Goal: Task Accomplishment & Management: Manage account settings

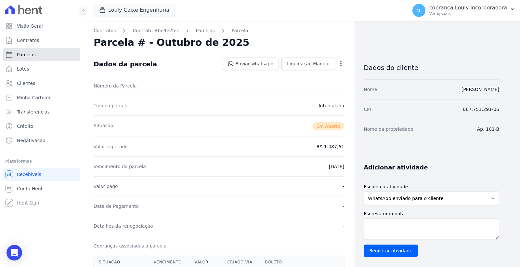
scroll to position [144, 0]
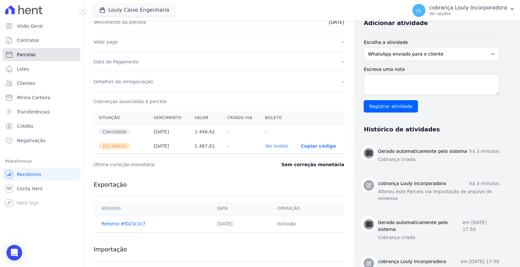
click at [36, 53] on link "Parcelas" at bounding box center [42, 54] width 78 height 13
select select
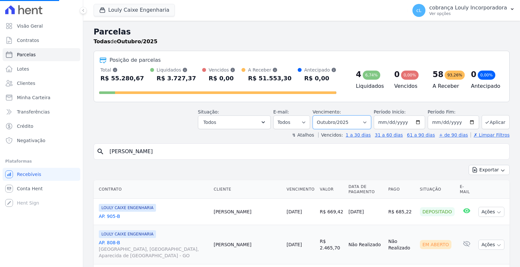
click at [342, 125] on select "Filtrar por período ──────── Todos os meses Setembro/2024 Outubro/2024 Novembro…" at bounding box center [341, 122] width 58 height 14
select select
click at [341, 116] on select "Filtrar por período ──────── Todos os meses Setembro/2024 Outubro/2024 Novembro…" at bounding box center [341, 122] width 58 height 14
select select "09/2025"
click at [316, 115] on select "Filtrar por período ──────── Todos os meses Setembro/2024 Outubro/2024 Novembro…" at bounding box center [341, 122] width 58 height 14
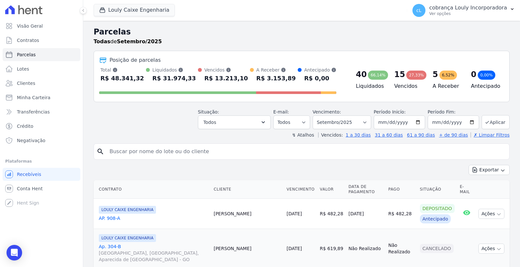
select select
click at [163, 153] on input "search" at bounding box center [306, 151] width 401 height 13
paste input "[PERSON_NAME]"
type input "[PERSON_NAME]"
select select
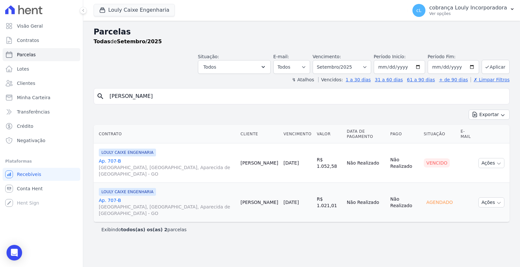
click at [105, 157] on link "Ap. 707-[GEOGRAPHIC_DATA], [GEOGRAPHIC_DATA], Aparecida de [GEOGRAPHIC_DATA]" at bounding box center [167, 166] width 136 height 19
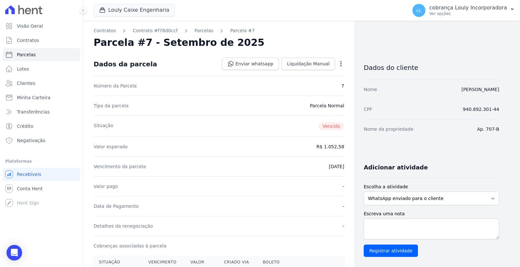
click at [342, 64] on icon "button" at bounding box center [340, 63] width 6 height 6
click at [319, 85] on link "Cancelar Cobrança" at bounding box center [312, 84] width 57 height 12
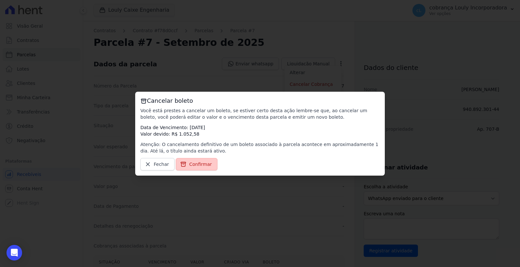
click at [195, 163] on span "Confirmar" at bounding box center [200, 164] width 23 height 6
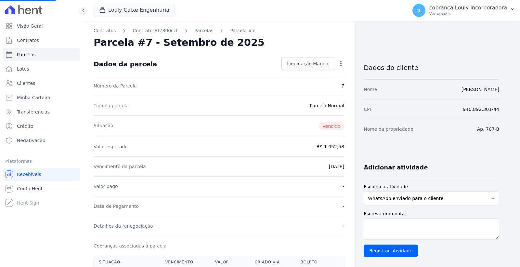
select select
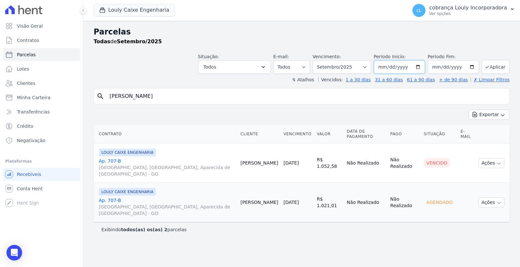
click at [398, 65] on input "2025-09-01" at bounding box center [398, 67] width 51 height 14
click at [367, 64] on select "Filtrar por período ──────── Todos os meses Setembro/2024 Outubro/2024 Novembro…" at bounding box center [341, 67] width 58 height 14
select select "08/2025"
click at [322, 60] on select "Filtrar por período ──────── Todos os meses Setembro/2024 Outubro/2024 Novembro…" at bounding box center [341, 67] width 58 height 14
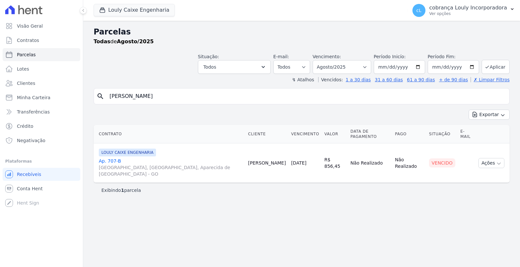
select select
click at [115, 157] on link "Ap. 707-[GEOGRAPHIC_DATA], [GEOGRAPHIC_DATA], Aparecida de [GEOGRAPHIC_DATA]" at bounding box center [171, 166] width 144 height 19
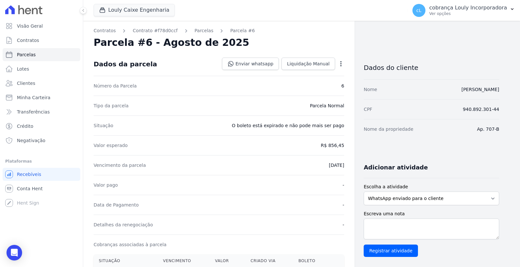
click at [342, 65] on icon "button" at bounding box center [340, 63] width 6 height 6
click at [318, 80] on link "Cancelar Cobrança" at bounding box center [312, 84] width 57 height 12
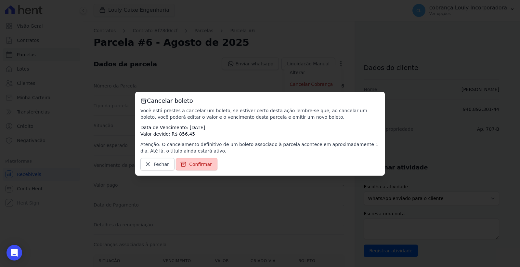
click at [198, 165] on span "Confirmar" at bounding box center [200, 164] width 23 height 6
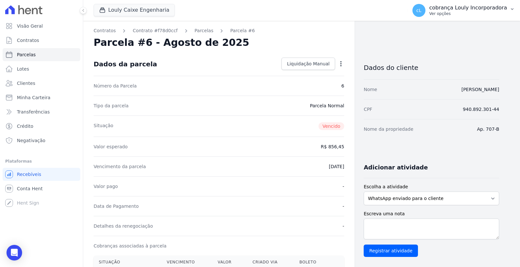
click at [459, 10] on p "cobrança Louly Incorporadora" at bounding box center [468, 8] width 78 height 6
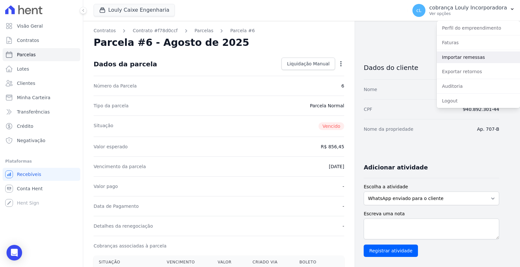
click at [465, 57] on link "Importar remessas" at bounding box center [477, 57] width 83 height 12
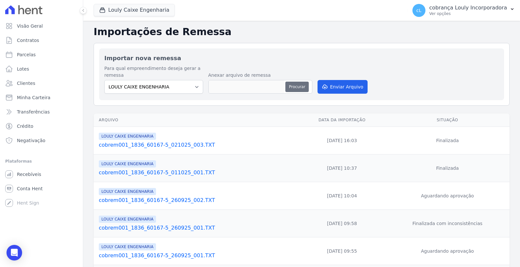
click at [295, 87] on button "Procurar" at bounding box center [296, 87] width 23 height 10
type input "cobrem001_1836_60167-5_021025_004.TXT"
click at [336, 86] on button "Enviar Arquivo" at bounding box center [342, 87] width 50 height 14
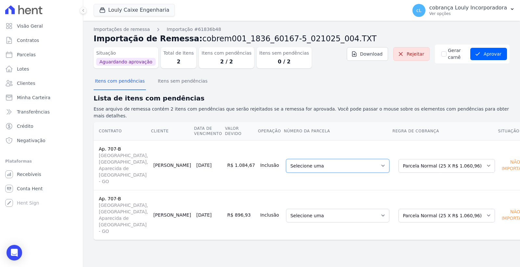
click at [343, 159] on select "Selecione uma 1 - [DATE] - R$ 1.021,01 - Agendado 3 - [DATE] - R$ 1.060,96 - Ag…" at bounding box center [337, 166] width 103 height 14
click at [345, 159] on select "Selecione uma 1 - [DATE] - R$ 1.021,01 - Agendado 3 - [DATE] - R$ 1.060,96 - Ag…" at bounding box center [337, 166] width 103 height 14
click at [413, 208] on select "Selecione uma Nova Parcela Avulsa Parcela Avulsa Existente Parcela Normal (25 X…" at bounding box center [446, 215] width 96 height 14
click at [424, 208] on select "Selecione uma Nova Parcela Avulsa Parcela Avulsa Existente Parcela Normal (25 X…" at bounding box center [446, 215] width 96 height 14
select select "0"
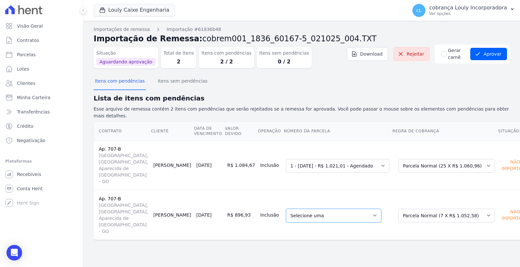
click at [336, 208] on select "Selecione uma 6 - 15/08/2025 - R$ 856,45 - Vencido 7 - 15/09/2025 - R$ 1.052,58…" at bounding box center [333, 215] width 95 height 14
click at [486, 56] on button "Aprovar" at bounding box center [488, 54] width 37 height 12
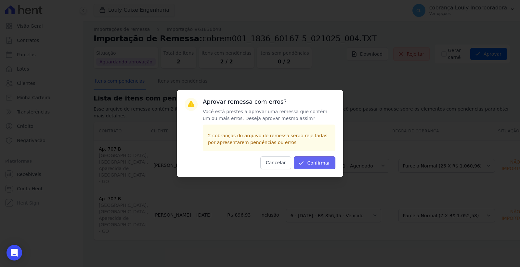
click at [313, 158] on button "Confirmar" at bounding box center [315, 162] width 42 height 13
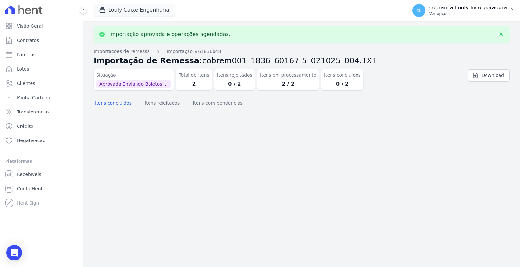
click at [502, 10] on p "cobrança Louly Incorporadora" at bounding box center [468, 8] width 78 height 6
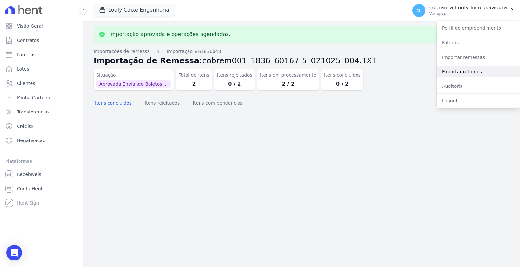
click at [473, 69] on link "Exportar retornos" at bounding box center [477, 72] width 83 height 12
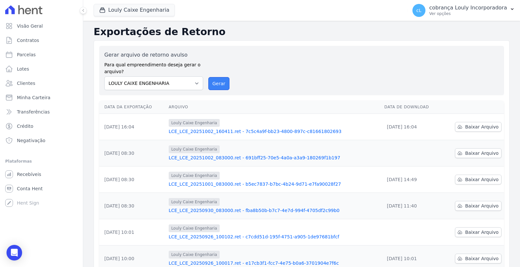
click at [220, 85] on button "Gerar" at bounding box center [218, 83] width 21 height 13
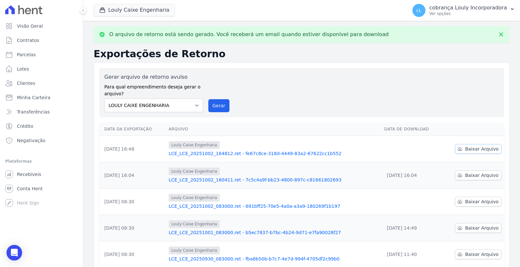
click at [466, 150] on span "Baixar Arquivo" at bounding box center [481, 148] width 33 height 6
click at [28, 55] on span "Parcelas" at bounding box center [26, 54] width 19 height 6
select select
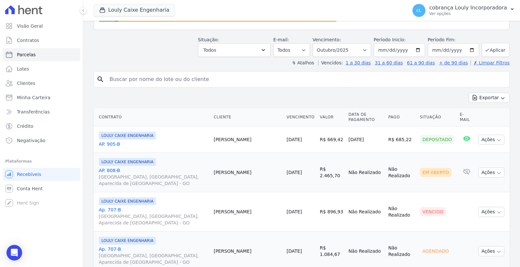
scroll to position [36, 0]
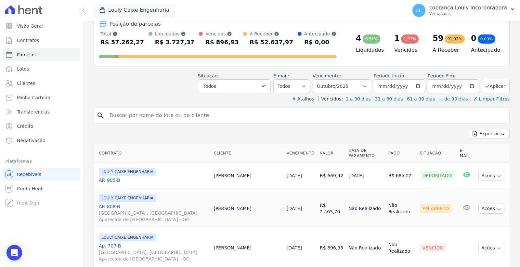
click at [206, 117] on input "search" at bounding box center [306, 115] width 401 height 13
paste input "SIMONE DIAS CABRAL"
type input "SIMONE DIAS CABRAL"
select select
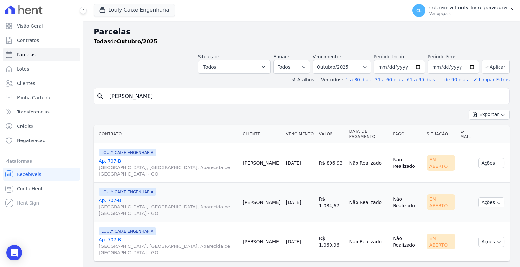
click at [111, 197] on link "Ap. 707-B RUA AUGUSTA, PARQUE DAS NAÇÕES, Aparecida de Goiânia - GO" at bounding box center [168, 206] width 139 height 19
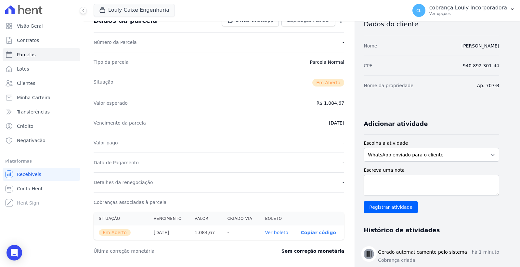
scroll to position [108, 0]
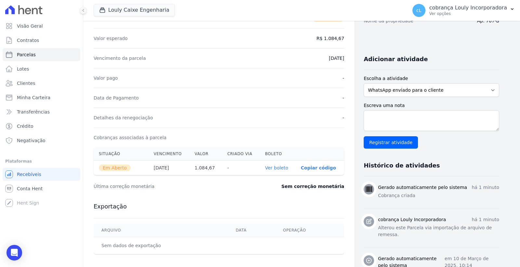
click at [278, 169] on link "Ver boleto" at bounding box center [276, 167] width 23 height 5
select select
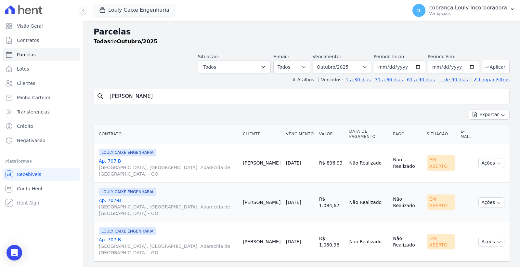
click at [137, 164] on span "[GEOGRAPHIC_DATA], [GEOGRAPHIC_DATA], Aparecida de [GEOGRAPHIC_DATA] - GO" at bounding box center [168, 170] width 139 height 13
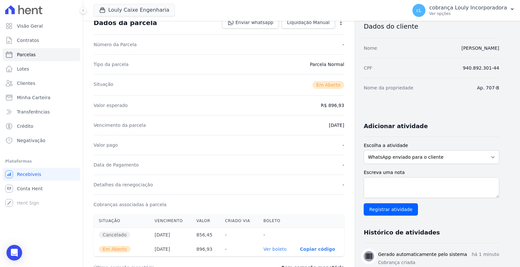
scroll to position [72, 0]
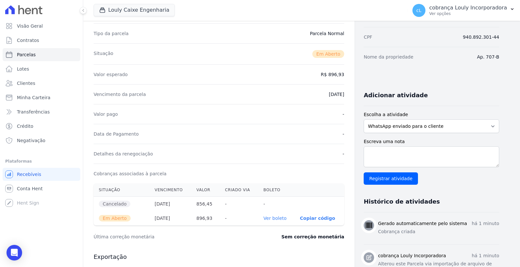
click at [276, 216] on link "Ver boleto" at bounding box center [274, 217] width 23 height 5
select select
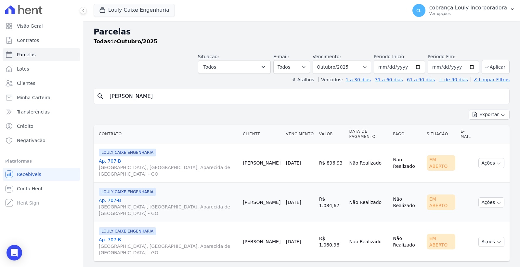
click at [176, 98] on input "SIMONE DIAS CABRAL" at bounding box center [306, 96] width 401 height 13
drag, startPoint x: 189, startPoint y: 99, endPoint x: 87, endPoint y: 98, distance: 102.6
click at [87, 98] on div "Parcelas Todas de Outubro/2025 Situação: Agendado Em Aberto Pago Processando Ca…" at bounding box center [301, 151] width 436 height 260
paste input "[PERSON_NAME]"
type input "[PERSON_NAME]"
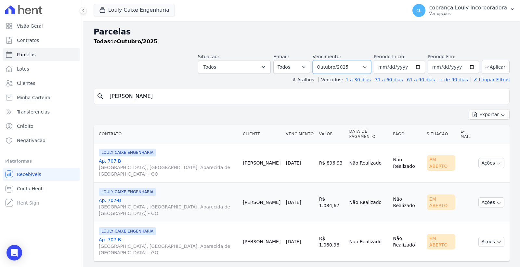
click at [343, 69] on select "Filtrar por período ──────── Todos os meses Setembro/2024 Outubro/2024 Novembro…" at bounding box center [341, 67] width 58 height 14
select select "09/2025"
click at [322, 60] on select "Filtrar por período ──────── Todos os meses Setembro/2024 Outubro/2024 Novembro…" at bounding box center [341, 67] width 58 height 14
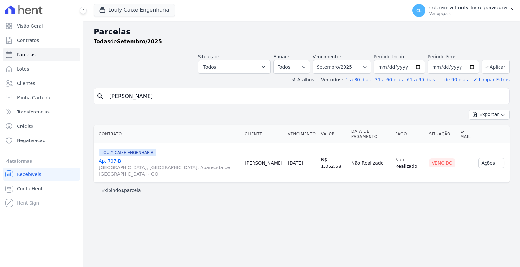
select select
click at [107, 157] on link "Ap. 707-B RUA AUGUSTA, PARQUE DAS NAÇÕES, Aparecida de Goiânia - GO" at bounding box center [169, 166] width 141 height 19
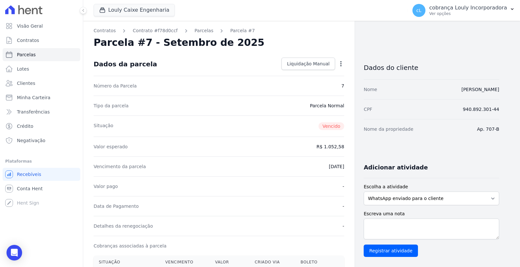
click at [340, 60] on icon "button" at bounding box center [340, 63] width 6 height 6
click at [244, 121] on div "Situação Vencido" at bounding box center [219, 125] width 250 height 21
click at [469, 4] on div "cL cobrança Louly Incorporadora Ver opções" at bounding box center [459, 10] width 94 height 13
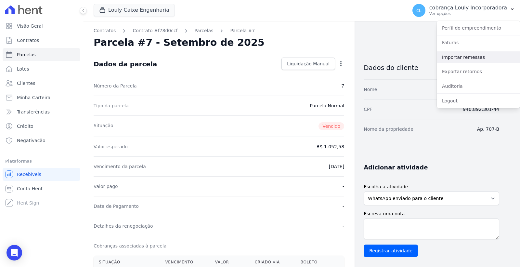
click at [465, 57] on link "Importar remessas" at bounding box center [477, 57] width 83 height 12
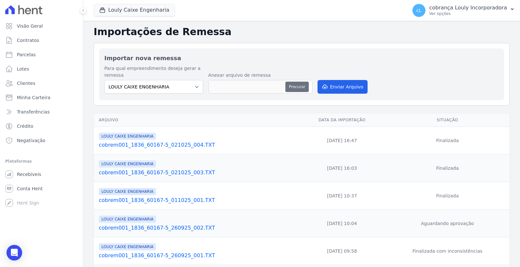
click at [297, 86] on button "Procurar" at bounding box center [296, 87] width 23 height 10
type input "cobrem001_1836_60167-5_021025_005.TXT"
click at [338, 87] on button "Enviar Arquivo" at bounding box center [342, 87] width 50 height 14
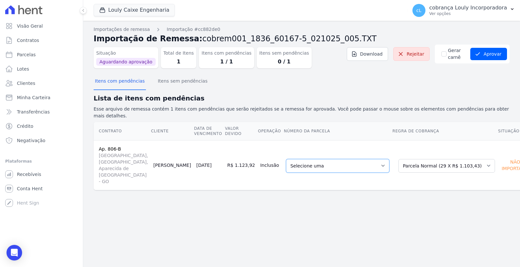
click at [286, 159] on select "Selecione uma 2 - [DATE] - R$ 1.057,46 - Agendado 5 - [DATE] - R$ 1.732,77 - Ag…" at bounding box center [337, 166] width 103 height 14
click at [411, 88] on div "Itens com pendências Itens sem pendências" at bounding box center [302, 81] width 416 height 16
click at [31, 52] on span "Parcelas" at bounding box center [26, 54] width 19 height 6
select select
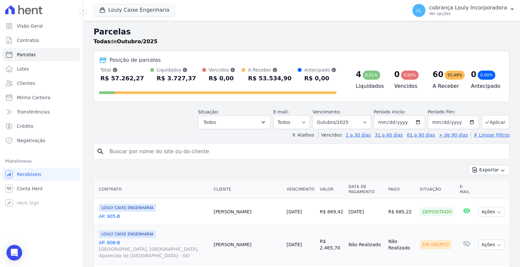
click at [178, 153] on input "search" at bounding box center [306, 151] width 401 height 13
paste input "\\srv-uau-bd\UAU\CAIXA\COBRANCA\REMESSA TEMPORARIA\"
type input "\\srv-uau-bd\UAU\CAIXA\COBRANCA\REMESSA TEMPORARIA\"
drag, startPoint x: 192, startPoint y: 154, endPoint x: 13, endPoint y: 149, distance: 179.0
click at [13, 149] on div "Visão Geral Contratos Parcelas Lotes Clientes Minha Carteira Transferências Cré…" at bounding box center [260, 133] width 520 height 267
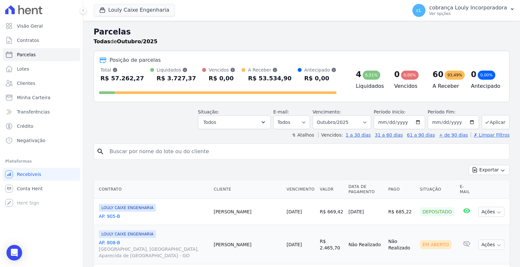
click at [160, 147] on input "search" at bounding box center [306, 151] width 401 height 13
paste input "[PERSON_NAME]"
type input "[PERSON_NAME]"
click at [359, 121] on select "Filtrar por período ──────── Todos os meses Setembro/2024 Outubro/2024 Novembro…" at bounding box center [341, 122] width 58 height 14
select select "09/2025"
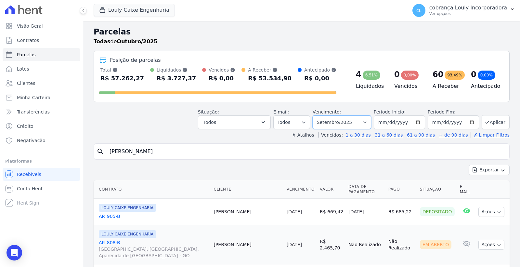
click at [316, 115] on select "Filtrar por período ──────── Todos os meses Setembro/2024 Outubro/2024 Novembro…" at bounding box center [341, 122] width 58 height 14
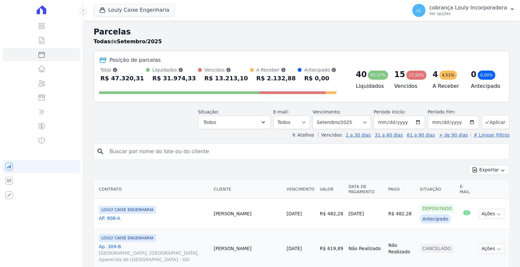
select select
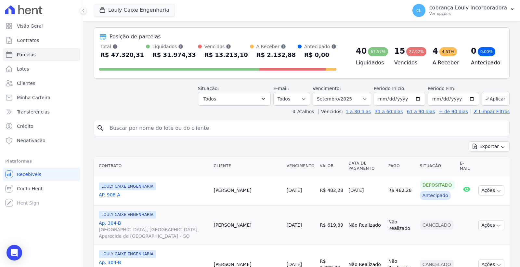
scroll to position [36, 0]
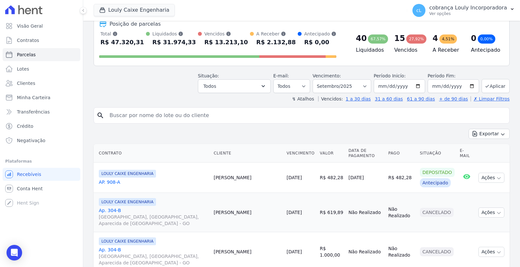
click at [177, 118] on input "search" at bounding box center [306, 115] width 401 height 13
paste input "[PERSON_NAME]"
type input "[PERSON_NAME]"
select select
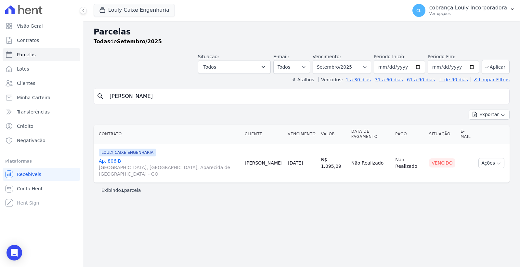
click at [135, 164] on span "[GEOGRAPHIC_DATA], [GEOGRAPHIC_DATA], Aparecida de [GEOGRAPHIC_DATA] - GO" at bounding box center [169, 170] width 141 height 13
click at [108, 157] on link "Ap. 806-[GEOGRAPHIC_DATA], [GEOGRAPHIC_DATA], Aparecida de [GEOGRAPHIC_DATA]" at bounding box center [169, 166] width 141 height 19
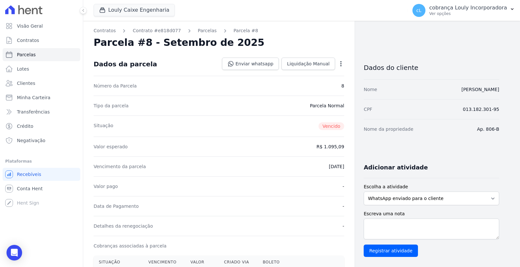
click at [341, 60] on icon "button" at bounding box center [340, 63] width 6 height 6
click at [301, 87] on link "Cancelar Cobrança" at bounding box center [312, 84] width 57 height 12
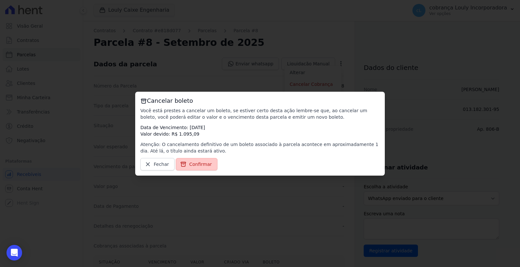
click at [203, 166] on span "Confirmar" at bounding box center [200, 164] width 23 height 6
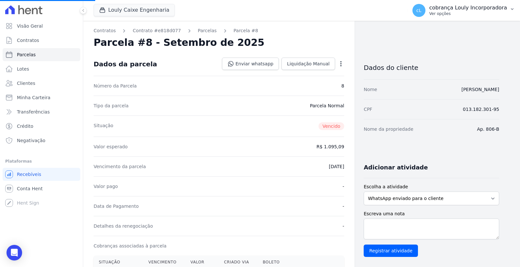
click at [484, 11] on p "Ver opções" at bounding box center [468, 13] width 78 height 5
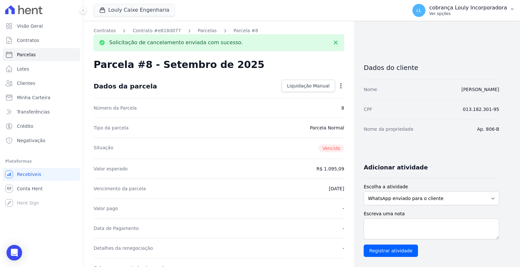
click at [465, 9] on p "cobrança Louly Incorporadora" at bounding box center [468, 8] width 78 height 6
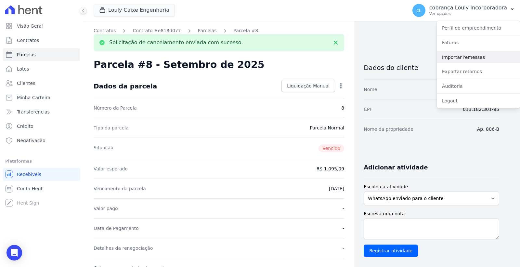
click at [483, 59] on link "Importar remessas" at bounding box center [477, 57] width 83 height 12
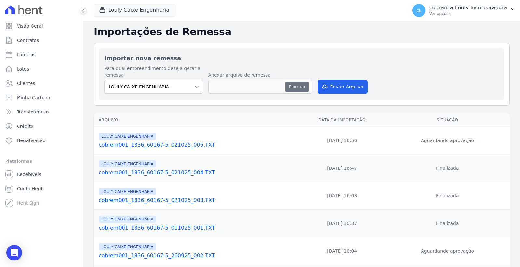
click at [300, 86] on button "Procurar" at bounding box center [296, 87] width 23 height 10
type input "cobrem001_1836_60167-5_021025_005.TXT"
click at [335, 85] on button "Enviar Arquivo" at bounding box center [342, 87] width 50 height 14
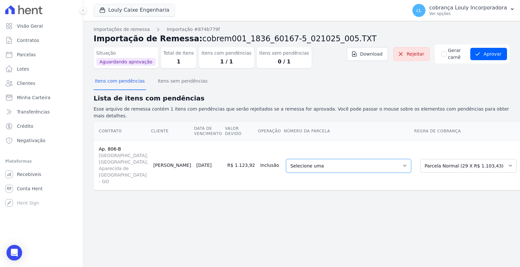
click at [344, 159] on select "Selecione uma 2 - [DATE] - R$ 1.057,46 - Agendado 5 - [DATE] - R$ 1.732,77 - Ag…" at bounding box center [348, 166] width 125 height 14
click at [495, 57] on button "Aprovar" at bounding box center [488, 54] width 37 height 12
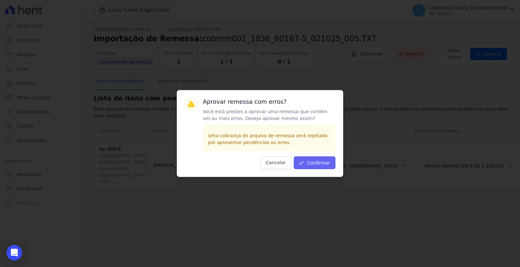
click at [316, 165] on button "Confirmar" at bounding box center [315, 162] width 42 height 13
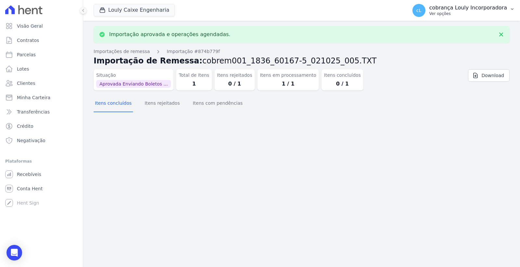
click at [476, 7] on p "cobrança Louly Incorporadora" at bounding box center [468, 8] width 78 height 6
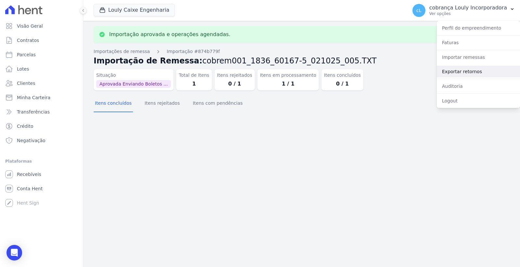
click at [475, 69] on link "Exportar retornos" at bounding box center [477, 72] width 83 height 12
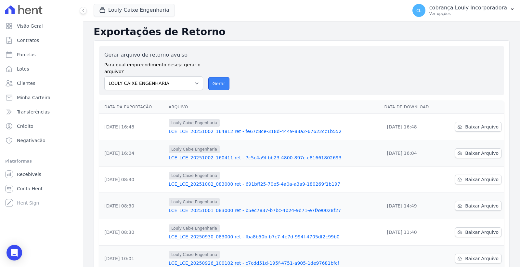
click at [212, 87] on button "Gerar" at bounding box center [218, 83] width 21 height 13
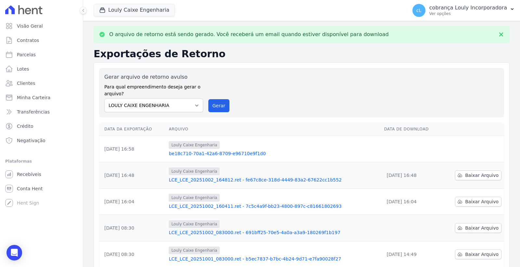
click at [217, 151] on link "be18c710-70a1-42a6-8709-e96710e9f1d0" at bounding box center [274, 153] width 210 height 6
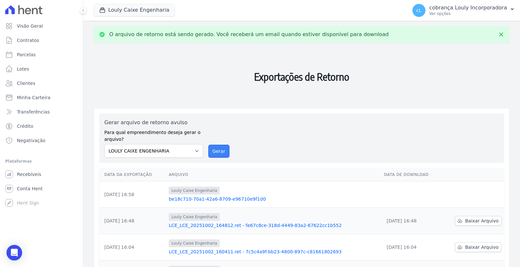
click at [218, 150] on button "Gerar" at bounding box center [218, 151] width 21 height 13
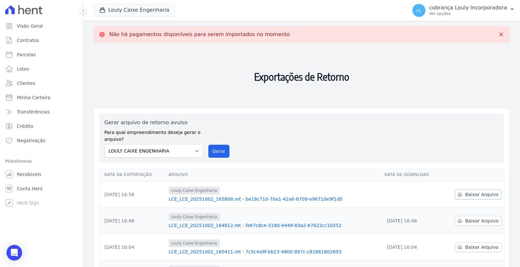
click at [469, 193] on span "Baixar Arquivo" at bounding box center [481, 194] width 33 height 6
click at [30, 59] on link "Parcelas" at bounding box center [42, 54] width 78 height 13
select select
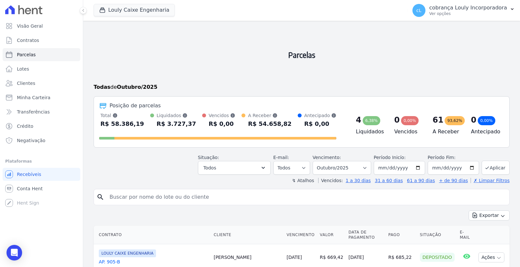
click at [164, 195] on input "search" at bounding box center [306, 196] width 401 height 13
paste input "[PERSON_NAME]"
type input "[PERSON_NAME]"
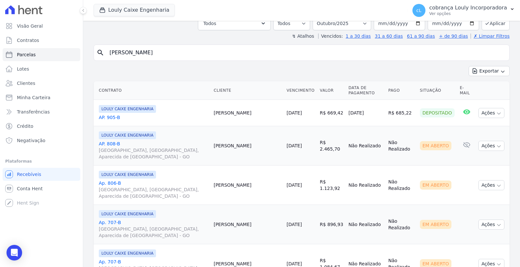
select select
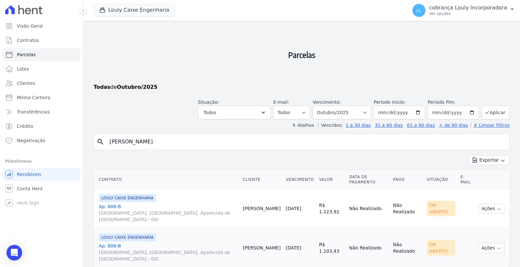
click at [110, 203] on link "Ap. [STREET_ADDRESS]" at bounding box center [168, 212] width 139 height 19
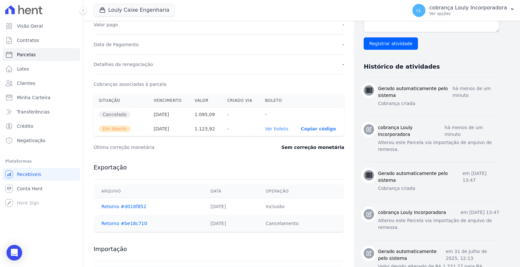
scroll to position [216, 0]
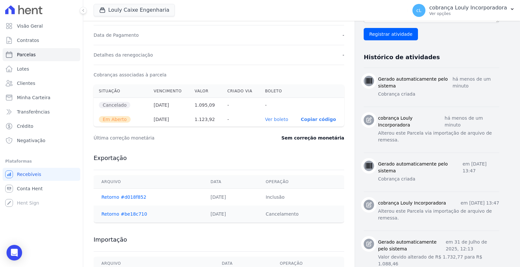
click at [278, 121] on link "Ver boleto" at bounding box center [276, 119] width 23 height 5
click at [43, 55] on link "Parcelas" at bounding box center [42, 54] width 78 height 13
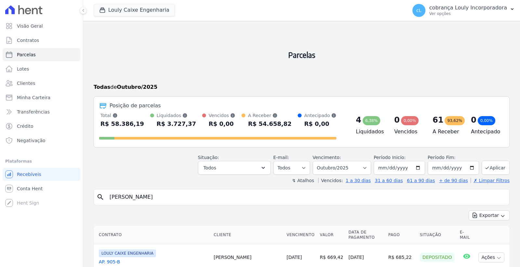
select select
